Goal: Check status

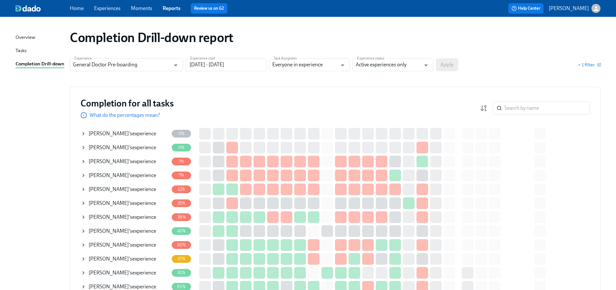
click at [84, 133] on icon at bounding box center [83, 133] width 1 height 3
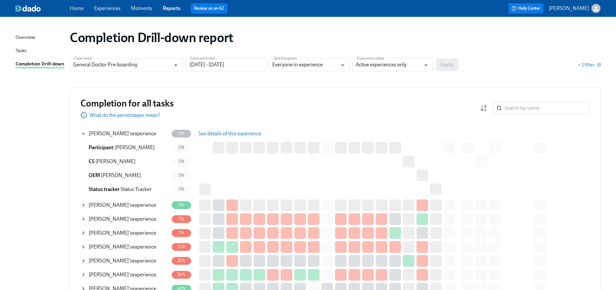
click at [236, 134] on span "See details of this experience" at bounding box center [230, 133] width 63 height 6
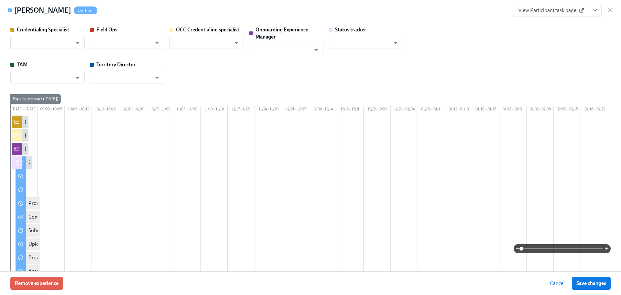
type input "[PERSON_NAME]"
type input "Status Tracker"
type input "[PERSON_NAME]"
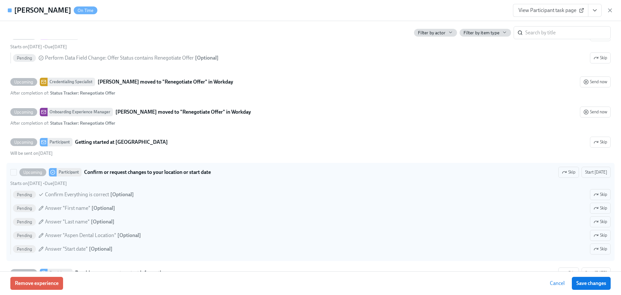
scroll to position [517, 0]
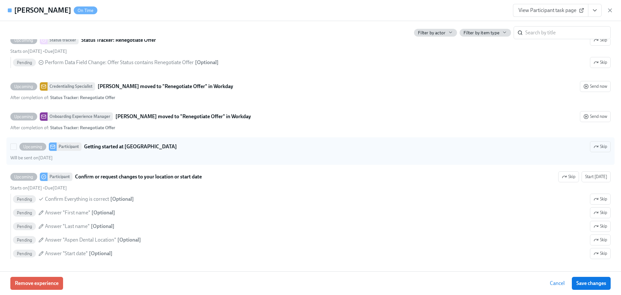
click at [13, 151] on div "Upcoming Participant Getting started at [GEOGRAPHIC_DATA]" at bounding box center [93, 146] width 167 height 8
click at [13, 149] on input "Upcoming Participant Getting started at Aspen Dental Skip Will be sent on [DATE]" at bounding box center [14, 147] width 6 height 6
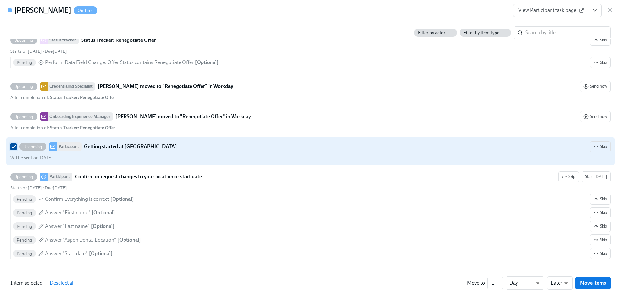
click at [13, 149] on input "Upcoming Participant Getting started at Aspen Dental Skip Will be sent on [DATE]" at bounding box center [14, 147] width 6 height 6
checkbox input "false"
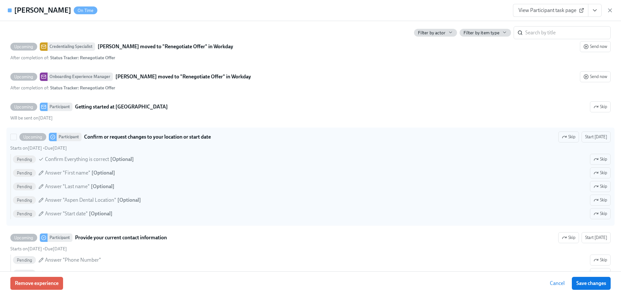
scroll to position [550, 0]
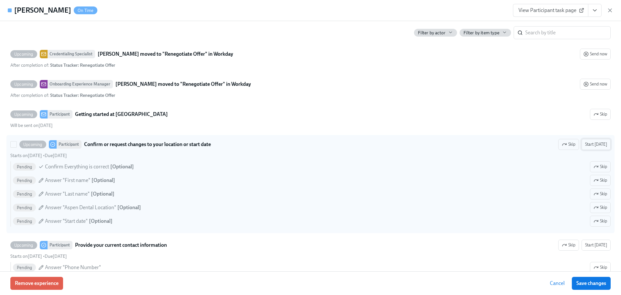
click at [592, 150] on button "Start [DATE]" at bounding box center [595, 144] width 29 height 11
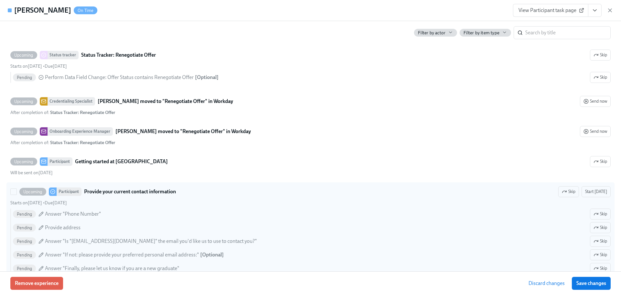
scroll to position [614, 0]
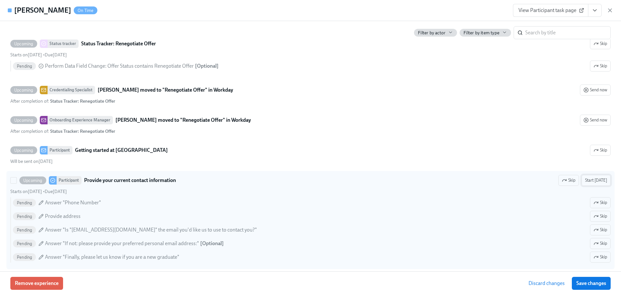
click at [596, 183] on span "Start [DATE]" at bounding box center [596, 180] width 22 height 6
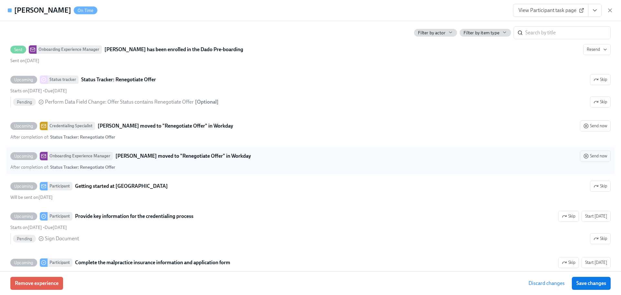
scroll to position [744, 0]
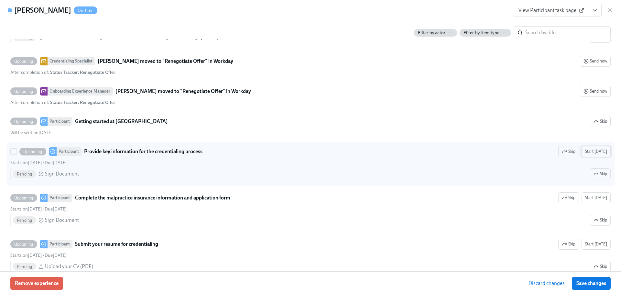
click at [597, 155] on span "Start [DATE]" at bounding box center [596, 151] width 22 height 6
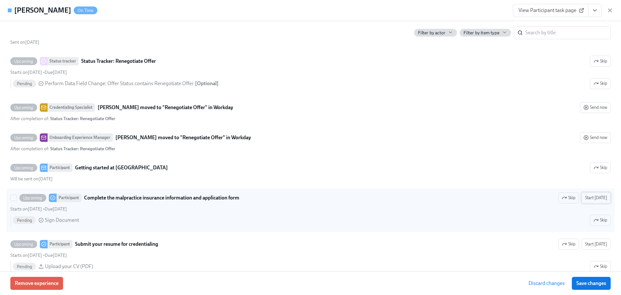
click at [598, 201] on span "Start [DATE]" at bounding box center [596, 197] width 22 height 6
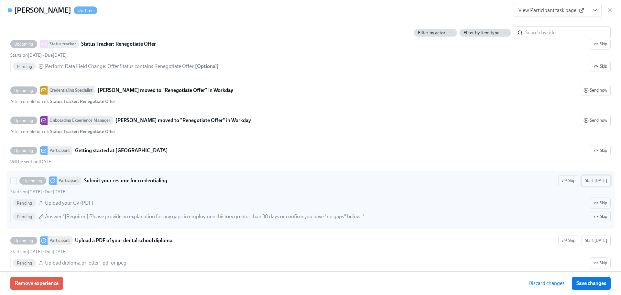
scroll to position [841, 0]
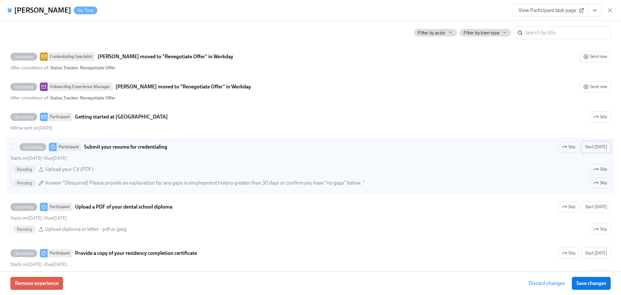
click at [596, 150] on span "Start [DATE]" at bounding box center [596, 147] width 22 height 6
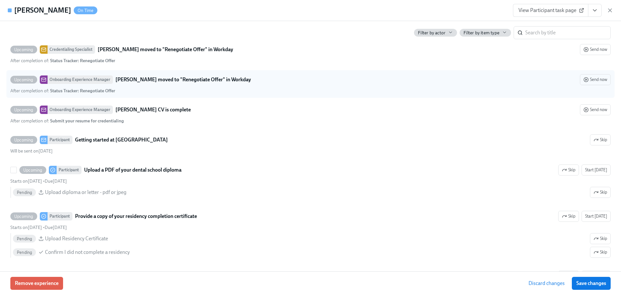
click at [597, 173] on span "Start [DATE]" at bounding box center [596, 170] width 22 height 6
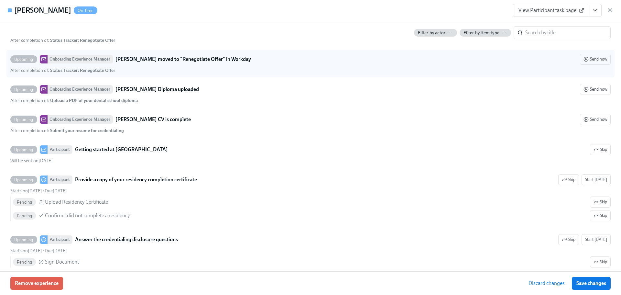
scroll to position [1035, 0]
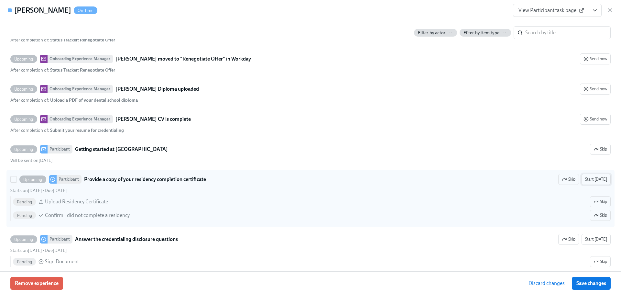
click at [596, 182] on span "Start [DATE]" at bounding box center [596, 179] width 22 height 6
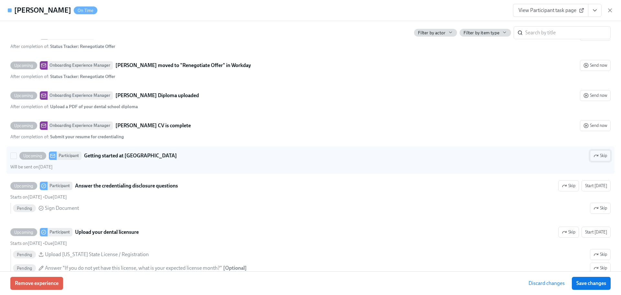
scroll to position [1100, 0]
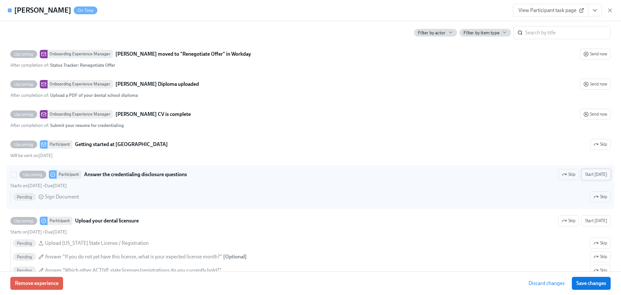
click at [596, 178] on span "Start [DATE]" at bounding box center [596, 174] width 22 height 6
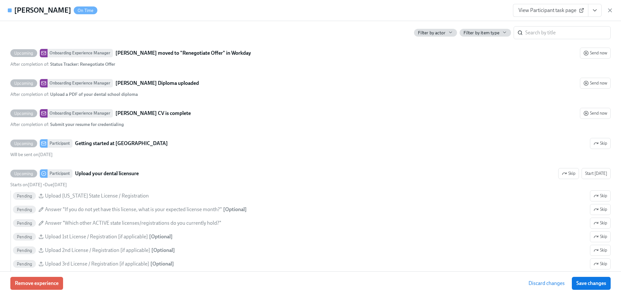
scroll to position [1164, 0]
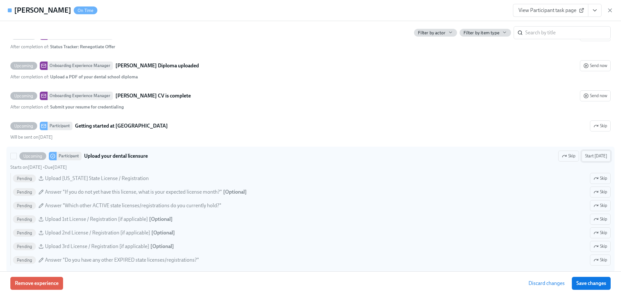
click at [596, 159] on span "Start [DATE]" at bounding box center [596, 156] width 22 height 6
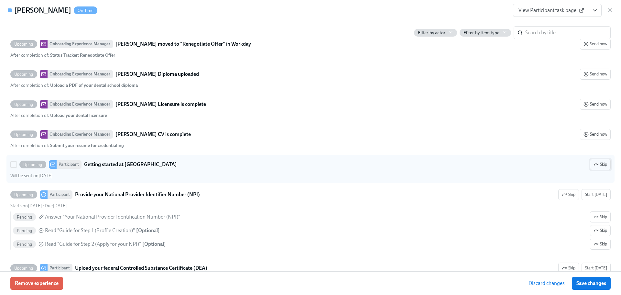
scroll to position [1358, 0]
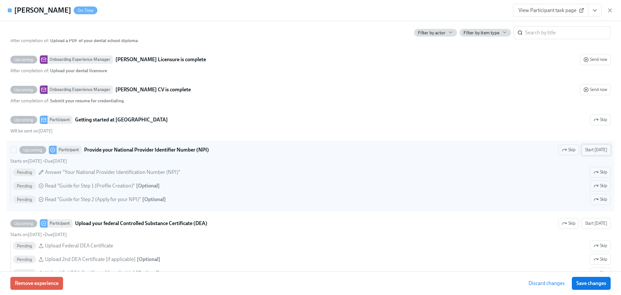
click at [594, 153] on span "Start [DATE]" at bounding box center [596, 150] width 22 height 6
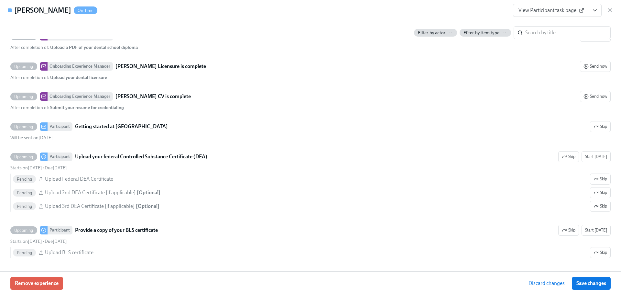
scroll to position [1455, 0]
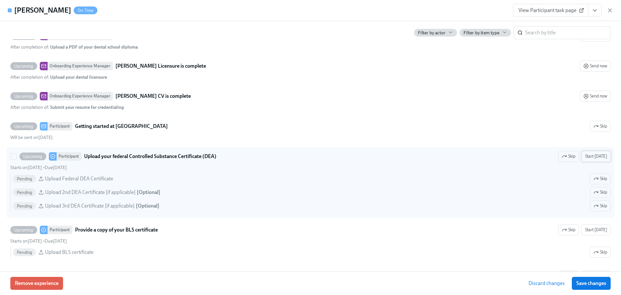
click at [594, 159] on span "Start [DATE]" at bounding box center [596, 156] width 22 height 6
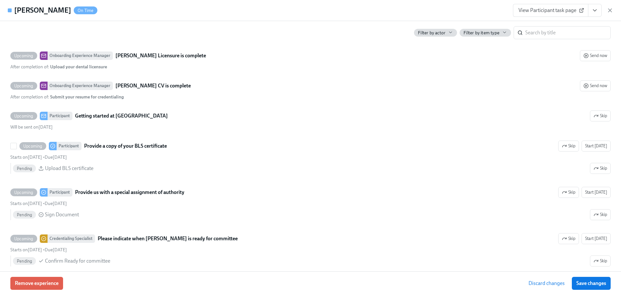
scroll to position [1585, 0]
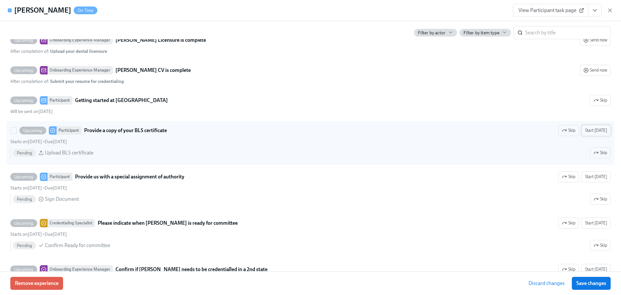
click at [594, 134] on span "Start [DATE]" at bounding box center [596, 130] width 22 height 6
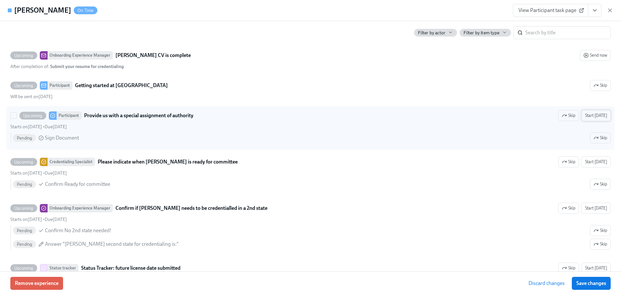
scroll to position [1682, 0]
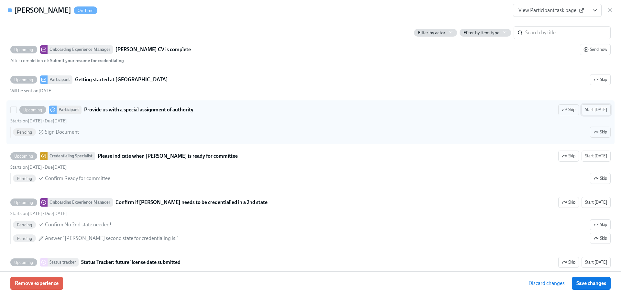
click at [598, 113] on span "Start [DATE]" at bounding box center [596, 109] width 22 height 6
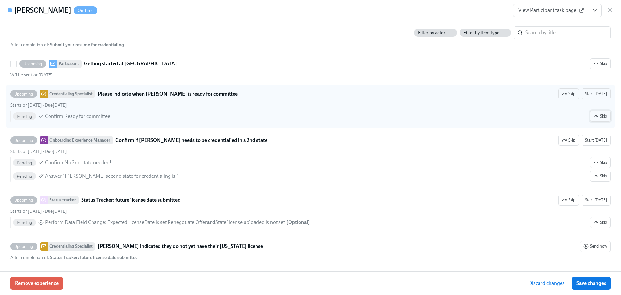
scroll to position [1746, 0]
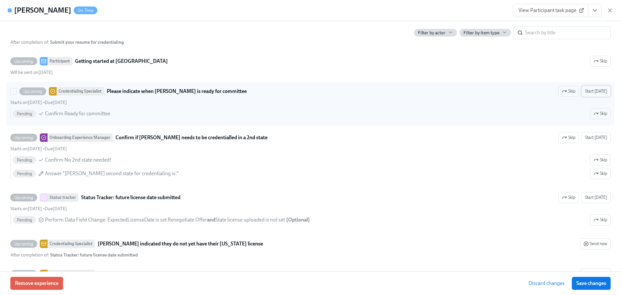
click at [597, 94] on span "Start [DATE]" at bounding box center [596, 91] width 22 height 6
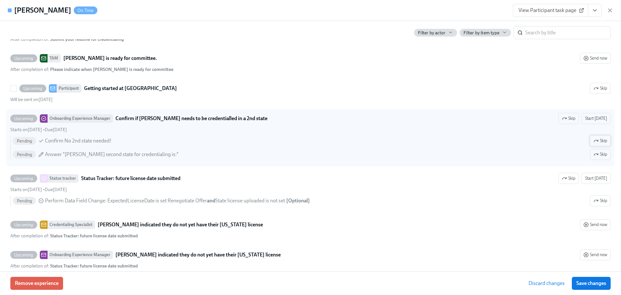
scroll to position [1876, 0]
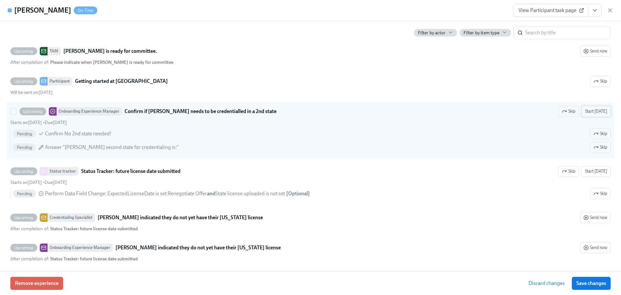
click at [594, 114] on span "Start [DATE]" at bounding box center [596, 111] width 22 height 6
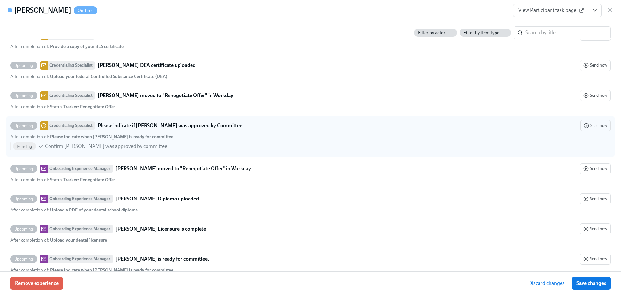
scroll to position [1643, 0]
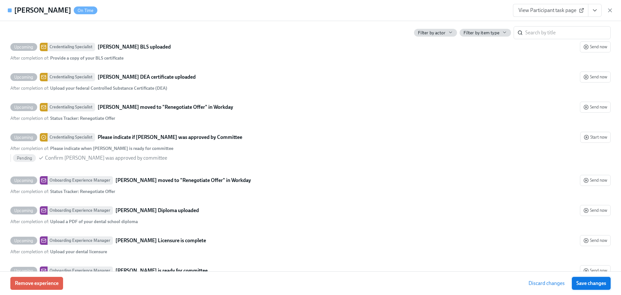
click at [592, 284] on span "Save changes" at bounding box center [591, 283] width 30 height 6
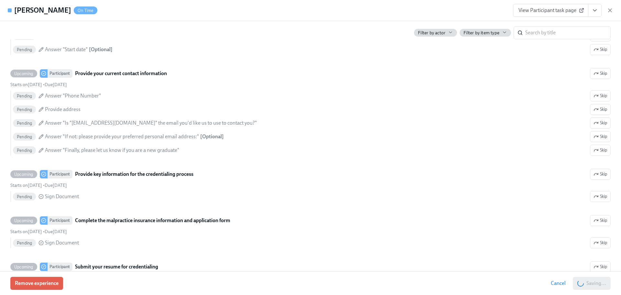
scroll to position [414, 0]
